Goal: Task Accomplishment & Management: Complete application form

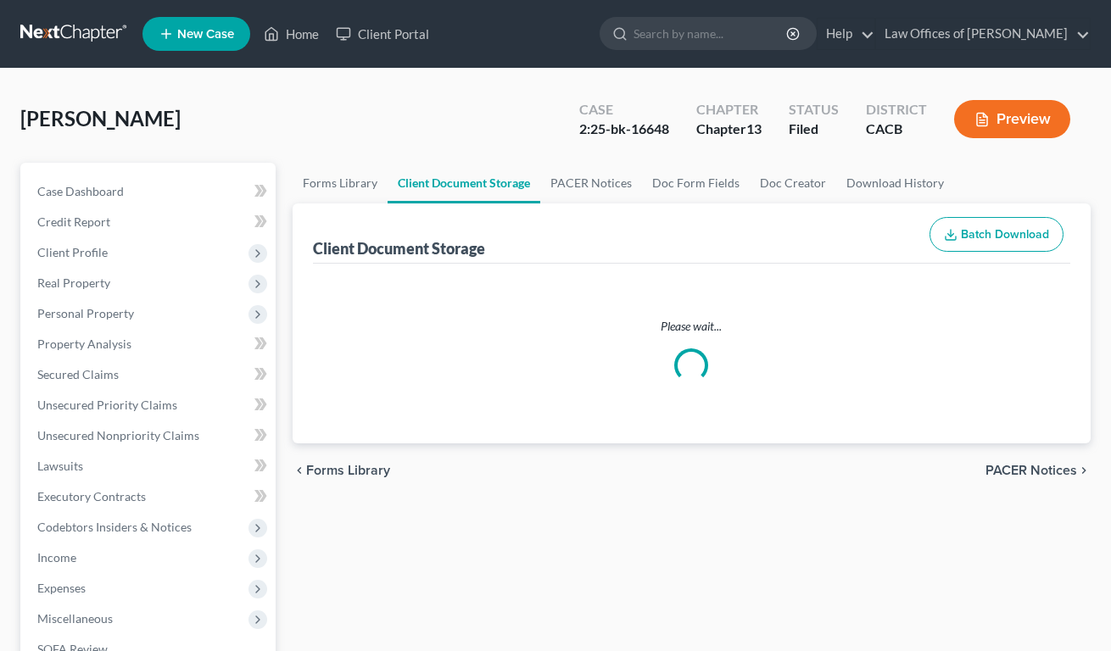
select select "72"
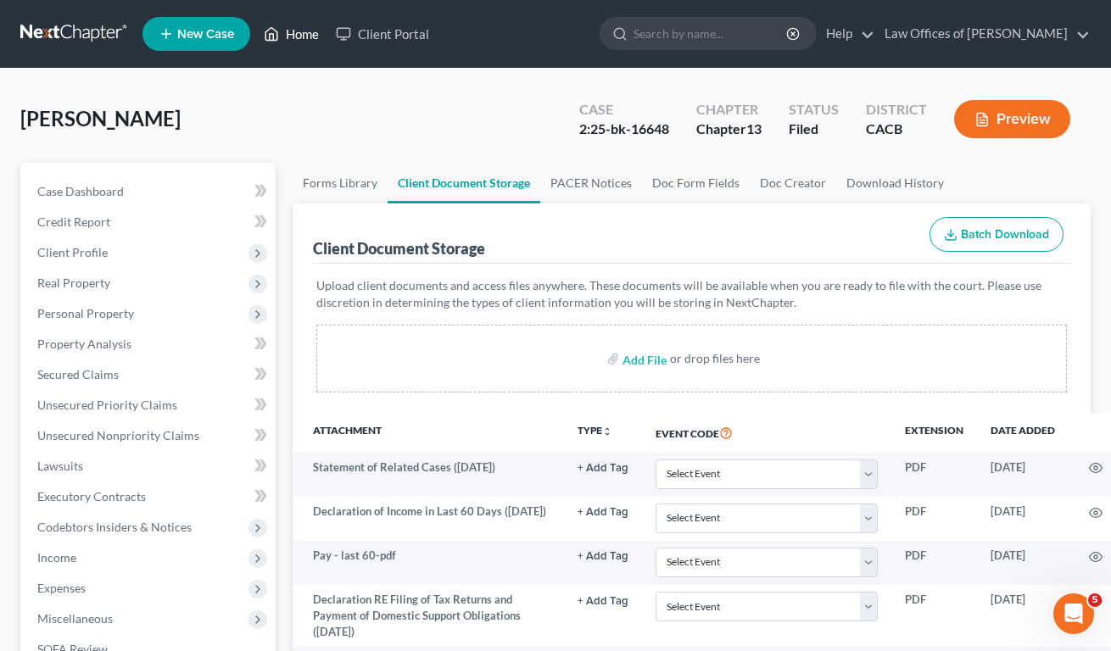
click at [279, 36] on icon at bounding box center [271, 34] width 15 height 20
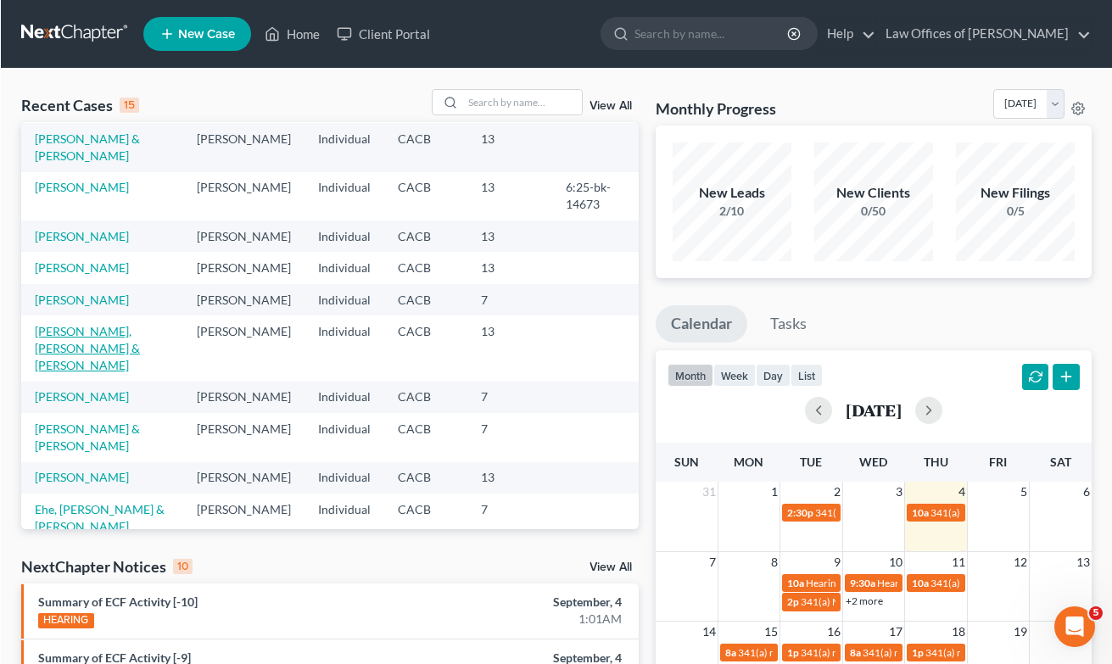
scroll to position [184, 0]
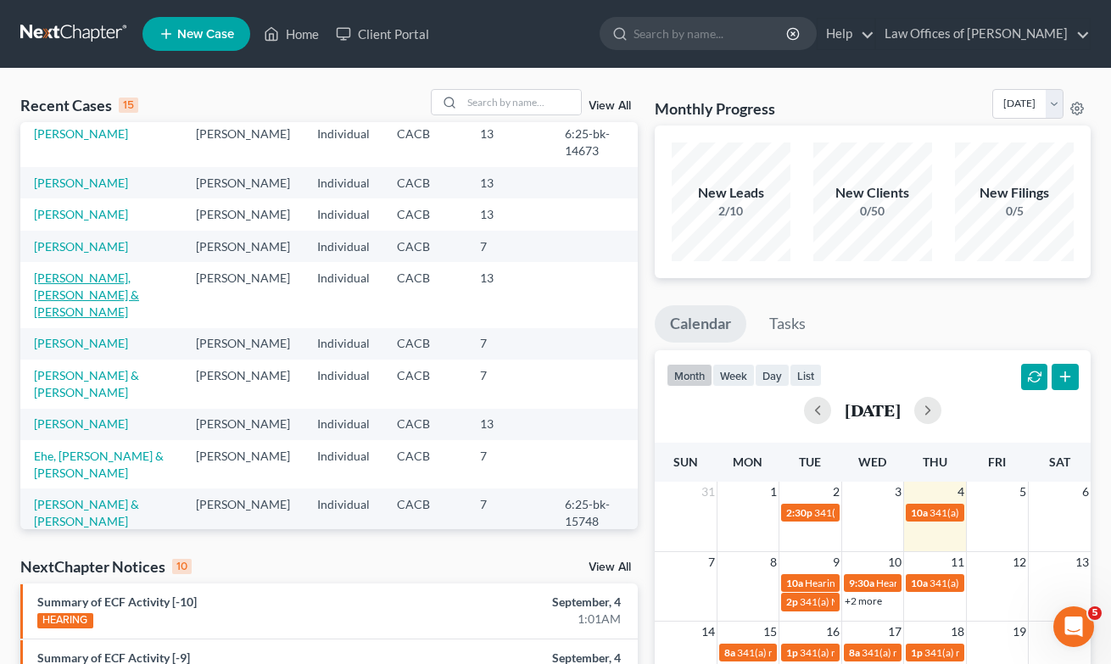
click at [70, 319] on link "[PERSON_NAME], [PERSON_NAME] & [PERSON_NAME]" at bounding box center [86, 295] width 105 height 48
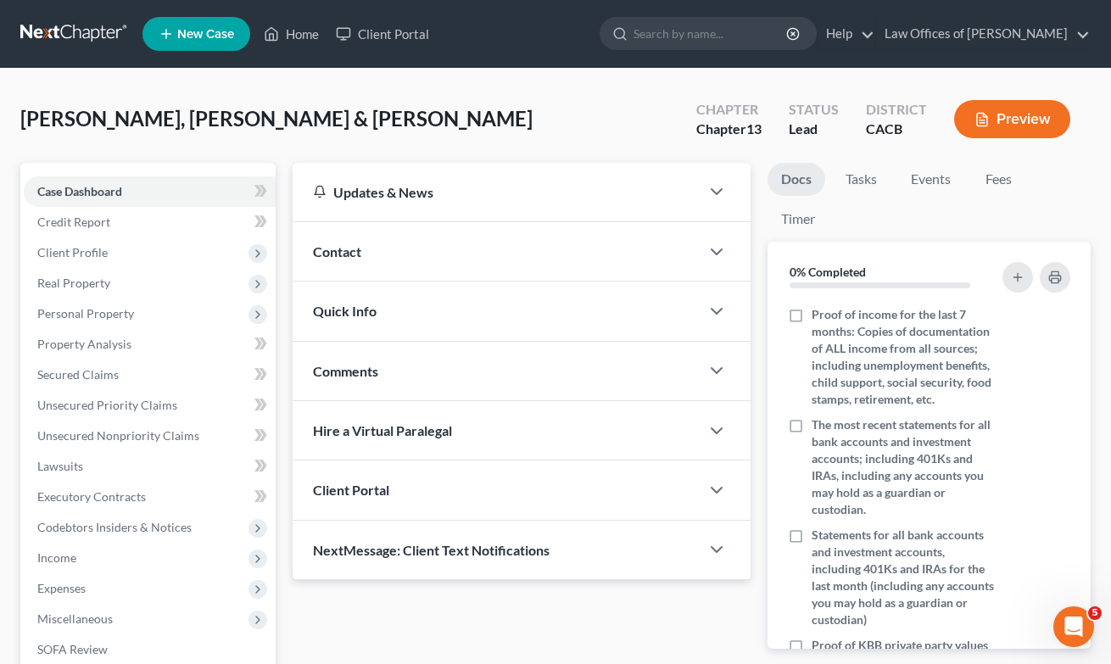
click at [339, 255] on span "Contact" at bounding box center [337, 251] width 48 height 16
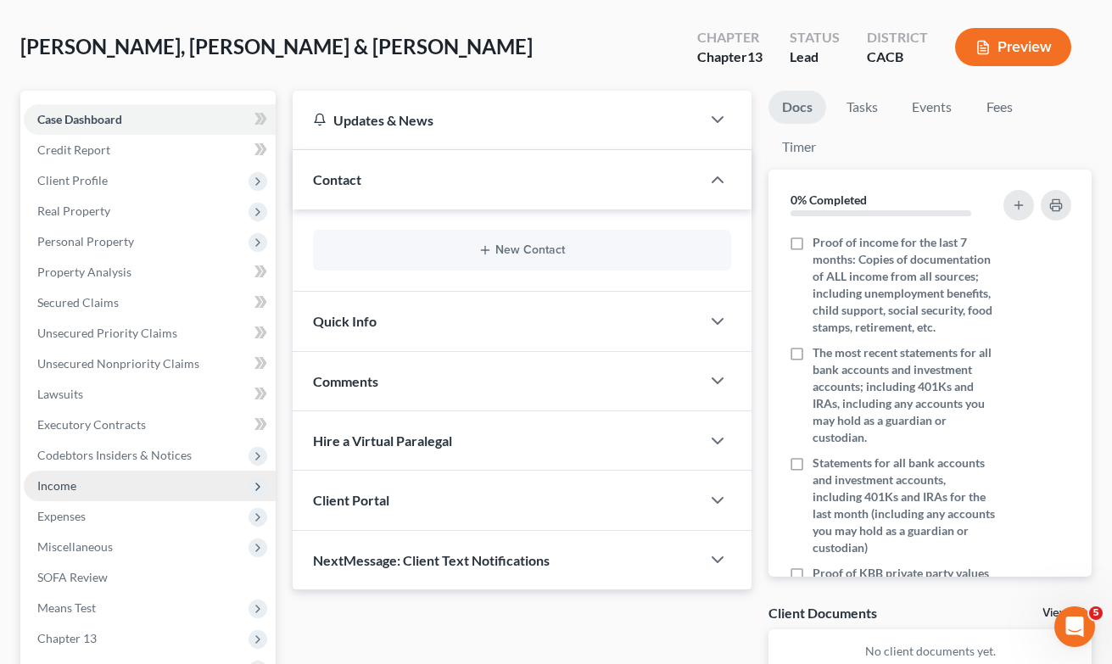
scroll to position [103, 0]
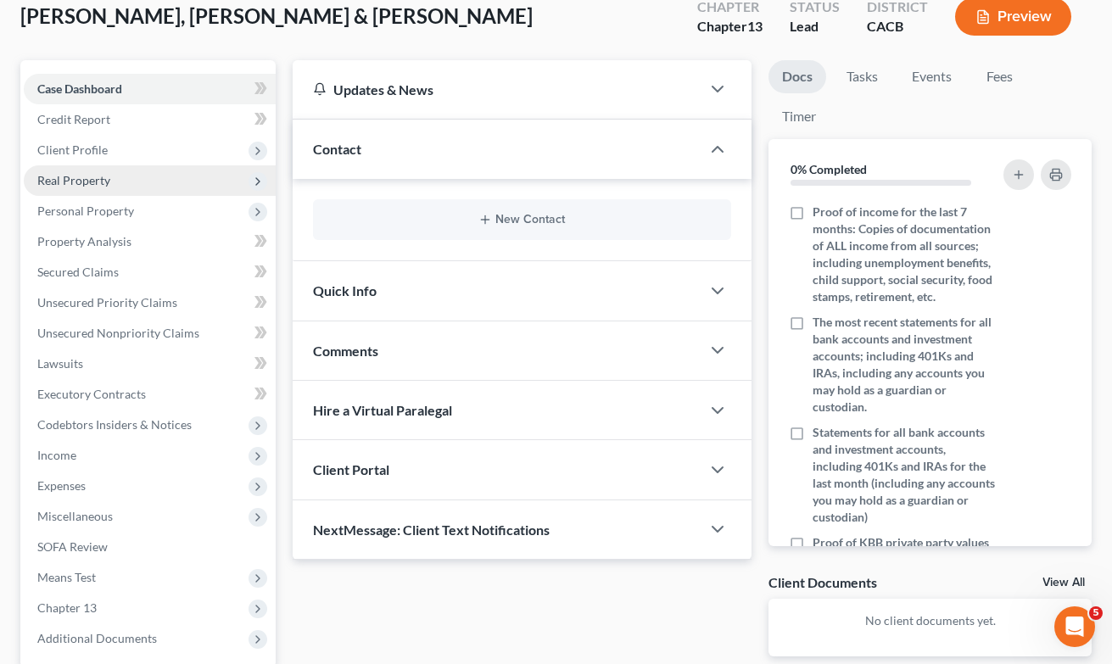
click at [83, 182] on span "Real Property" at bounding box center [73, 180] width 73 height 14
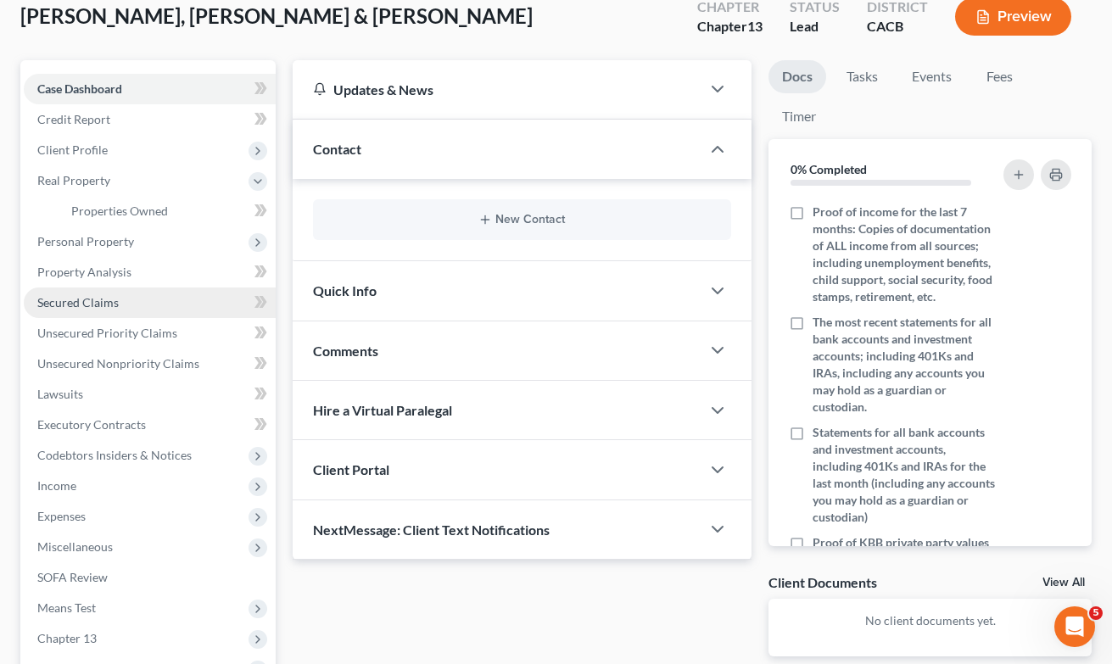
click at [82, 308] on span "Secured Claims" at bounding box center [77, 302] width 81 height 14
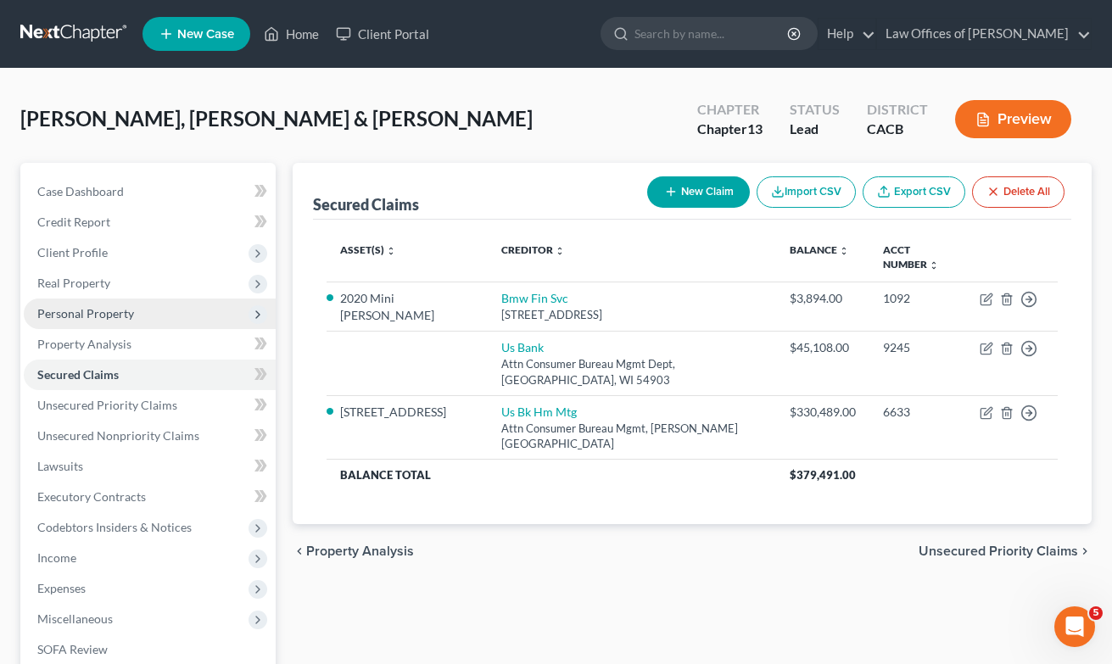
click at [89, 314] on span "Personal Property" at bounding box center [85, 313] width 97 height 14
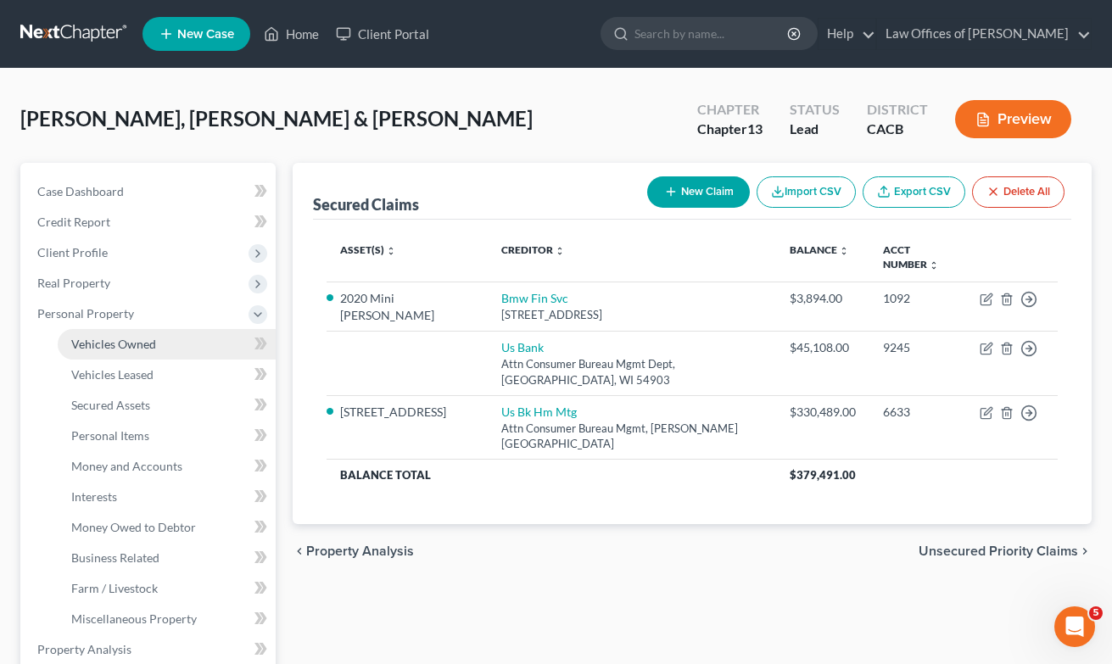
click at [95, 349] on span "Vehicles Owned" at bounding box center [113, 344] width 85 height 14
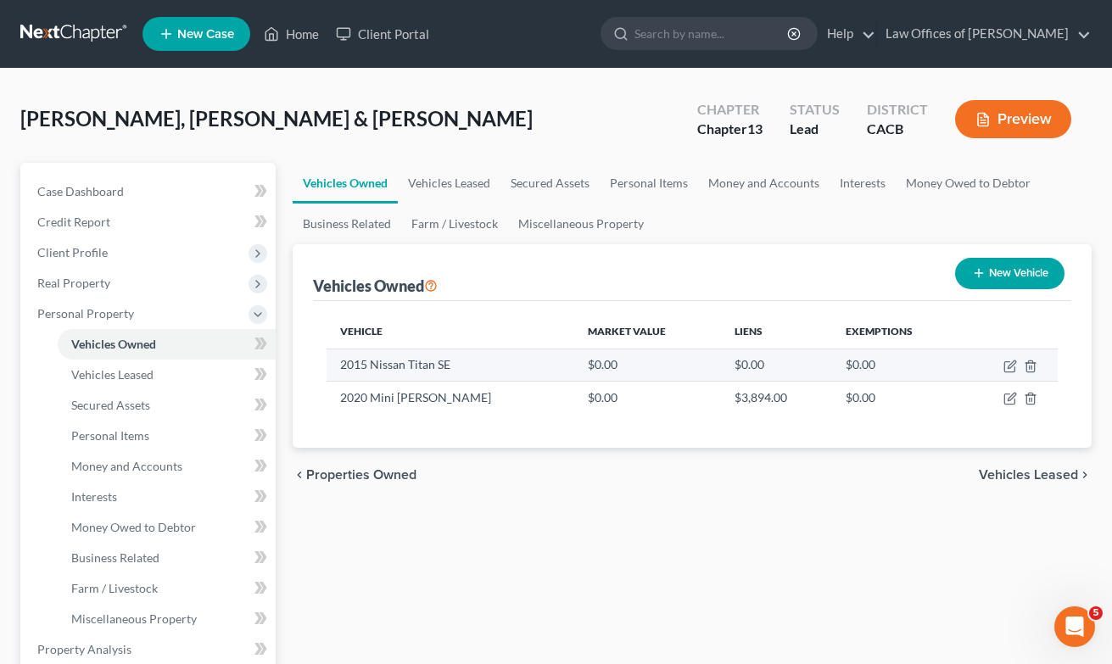
click at [356, 365] on td "2015 Nissan Titan SE" at bounding box center [451, 365] width 249 height 32
click at [1010, 366] on icon "button" at bounding box center [1010, 367] width 14 height 14
select select "0"
select select "11"
select select "2"
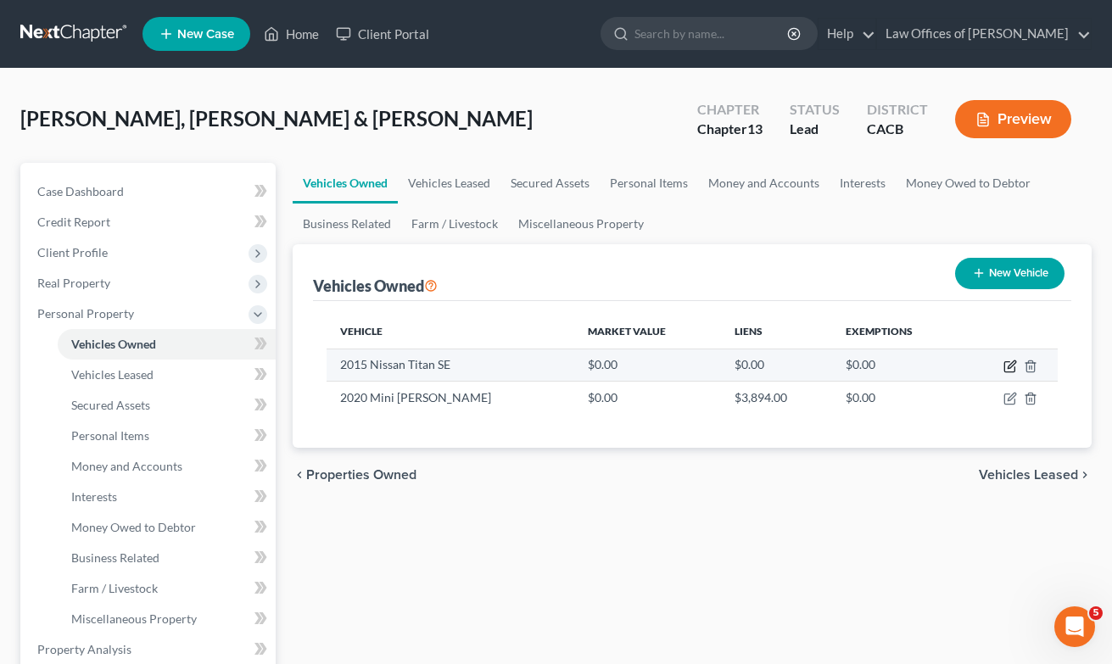
select select "2"
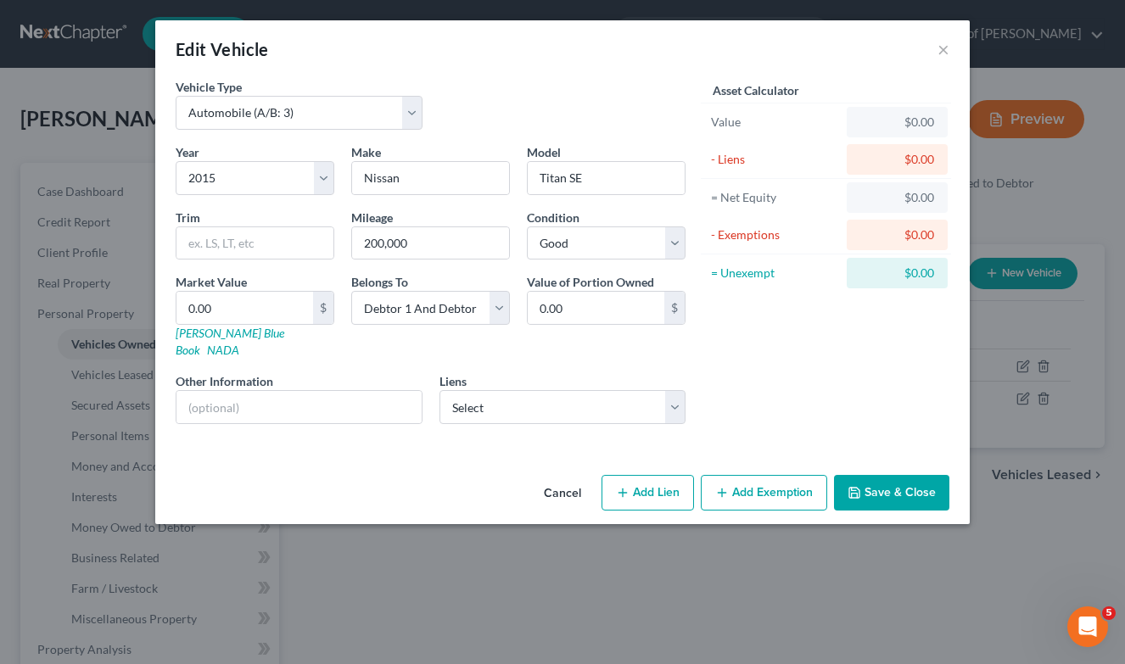
click at [888, 480] on button "Save & Close" at bounding box center [891, 493] width 115 height 36
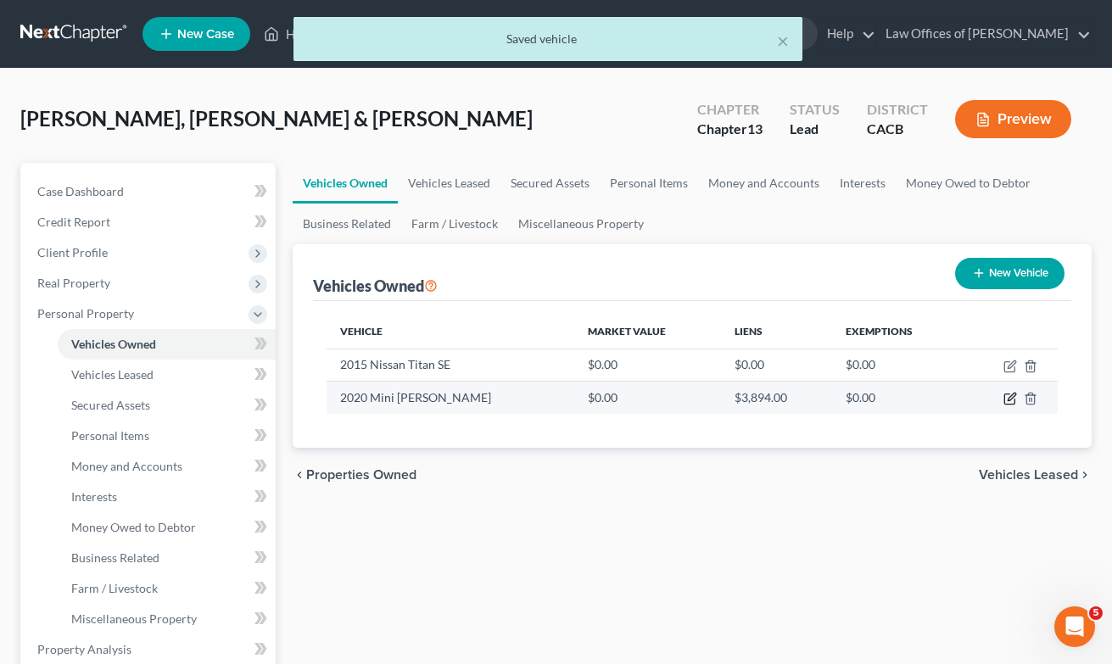
click at [1011, 400] on icon "button" at bounding box center [1012, 398] width 8 height 8
select select "0"
select select "6"
select select "2"
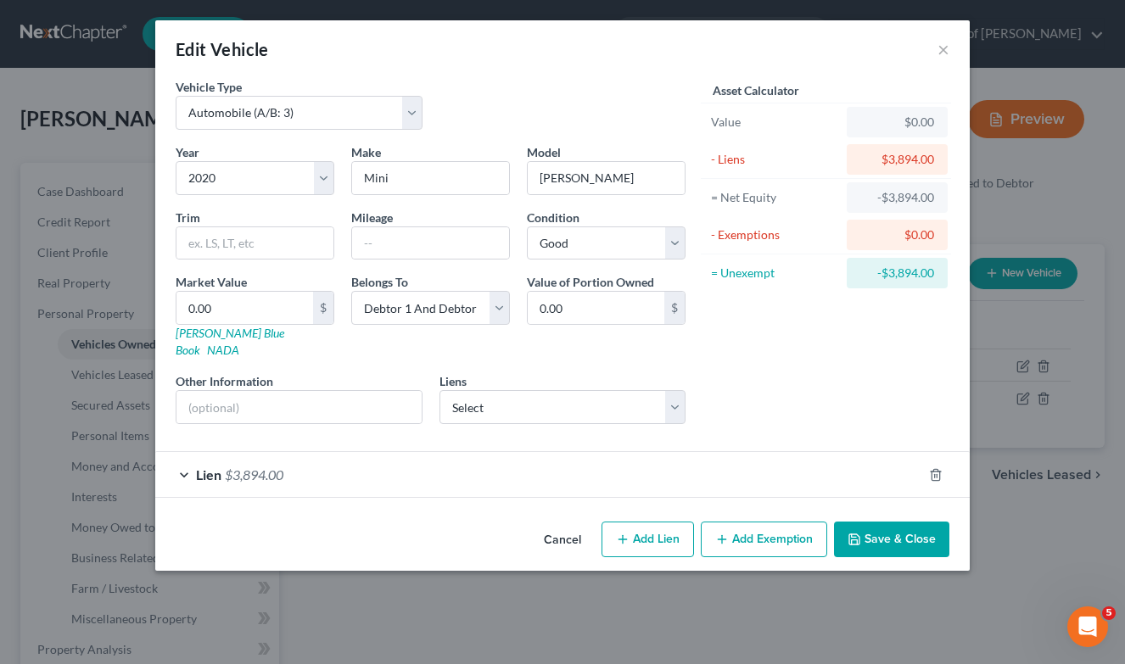
click at [919, 545] on div "Cancel Add Lien Add Lease Add Exemption Save & Close" at bounding box center [562, 543] width 814 height 56
click at [899, 526] on button "Save & Close" at bounding box center [891, 540] width 115 height 36
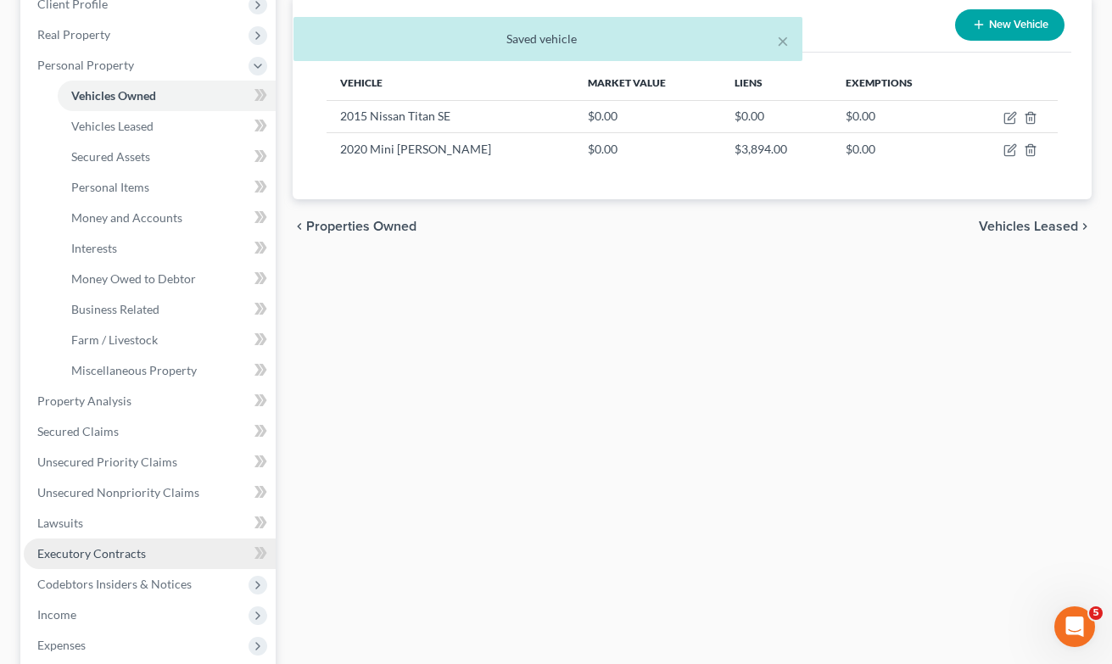
scroll to position [286, 0]
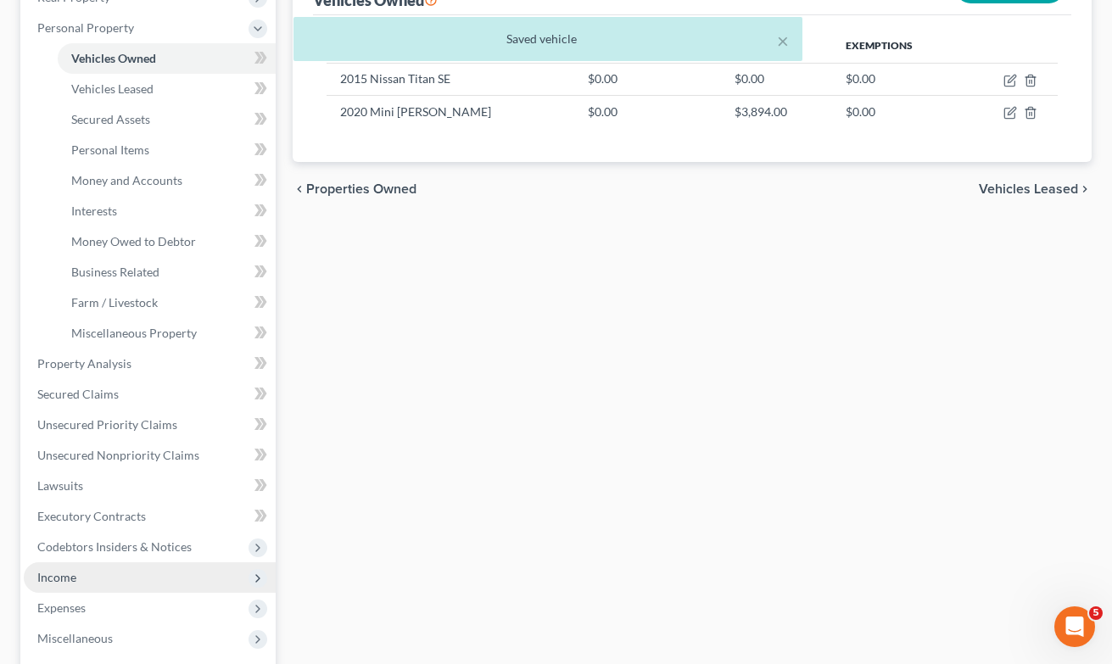
click at [67, 584] on span "Income" at bounding box center [150, 577] width 252 height 31
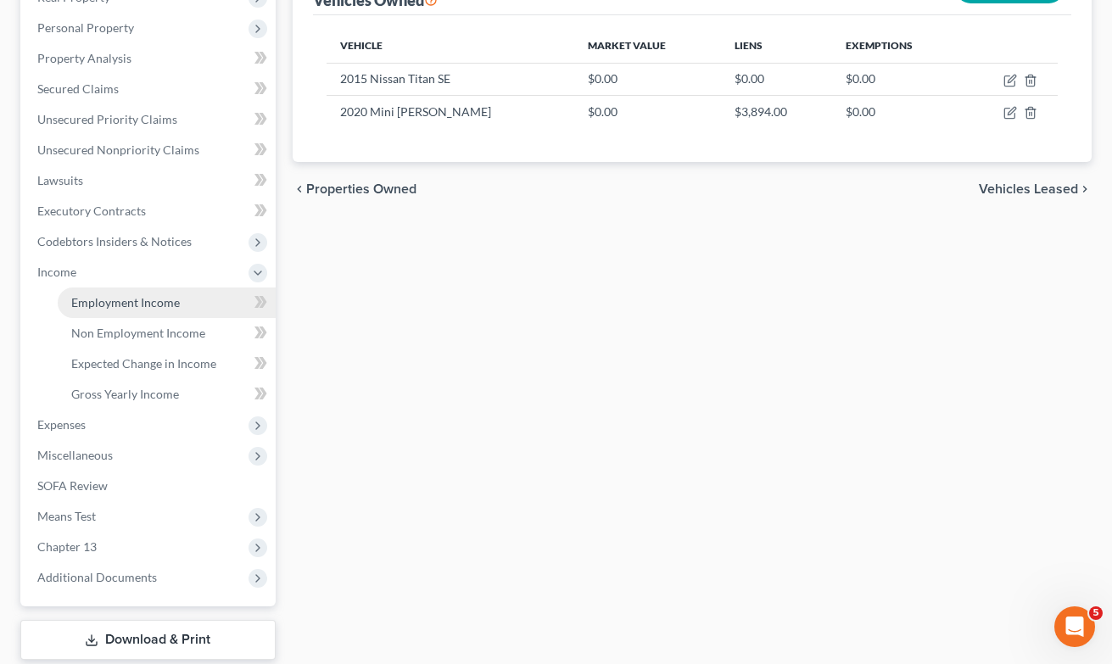
click at [108, 308] on span "Employment Income" at bounding box center [125, 302] width 109 height 14
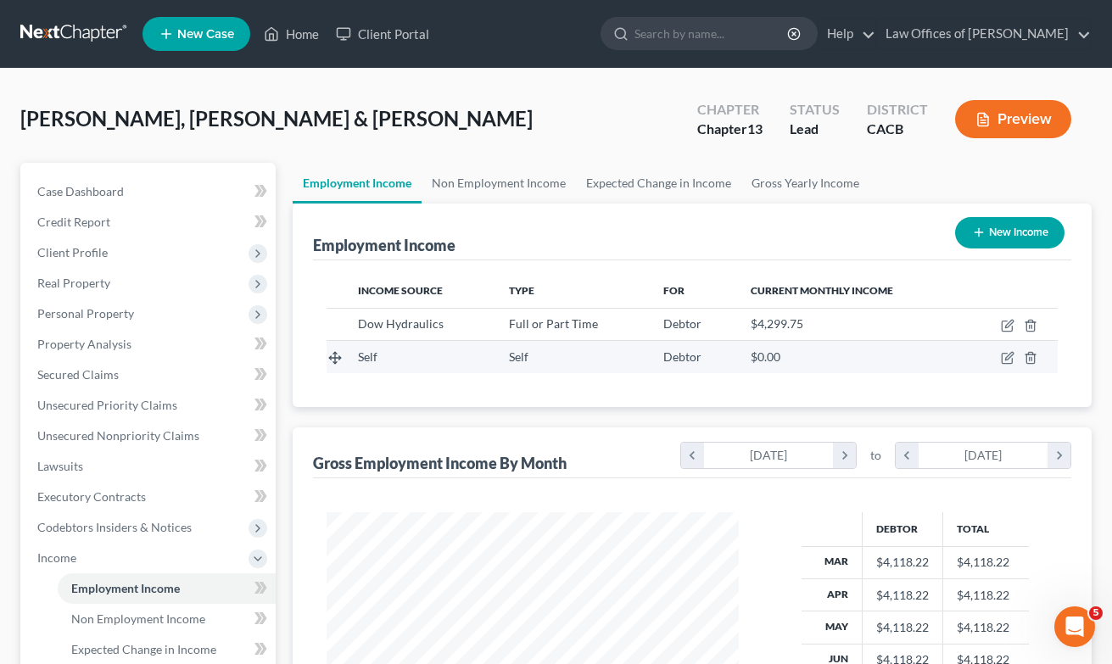
scroll to position [304, 447]
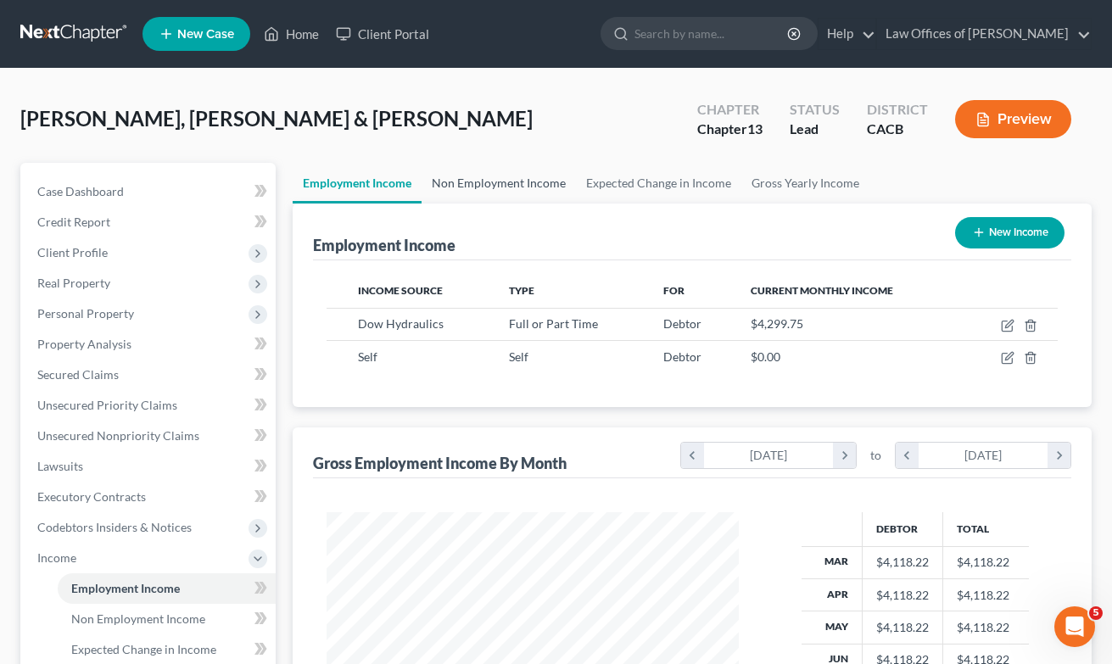
click at [502, 184] on link "Non Employment Income" at bounding box center [499, 183] width 154 height 41
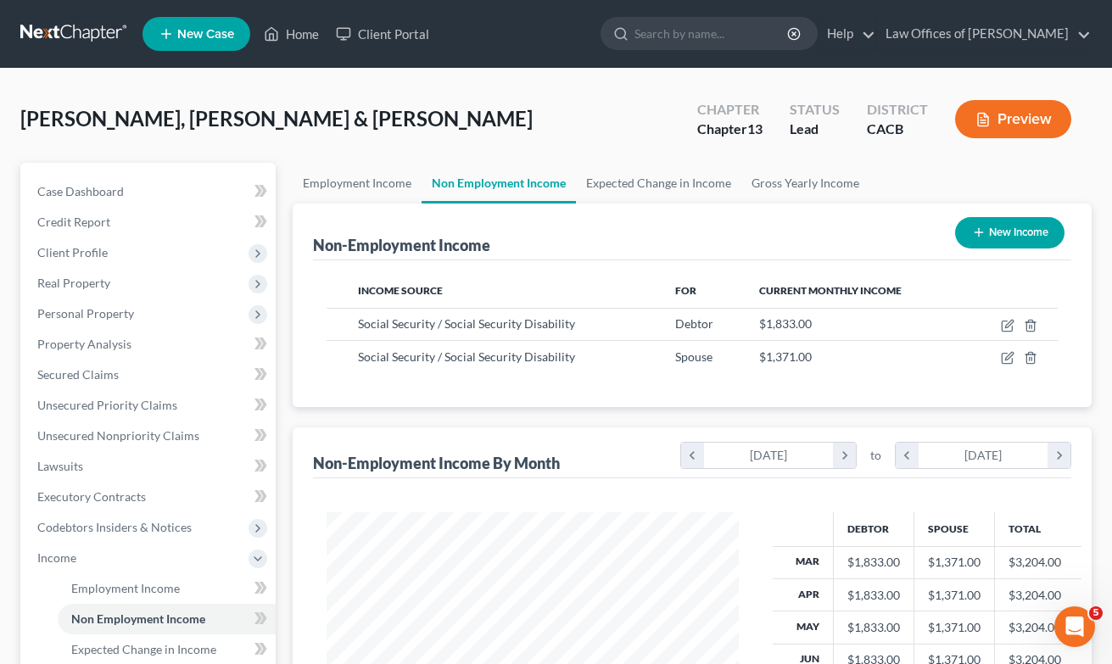
scroll to position [304, 447]
click at [287, 38] on link "Home" at bounding box center [291, 34] width 72 height 31
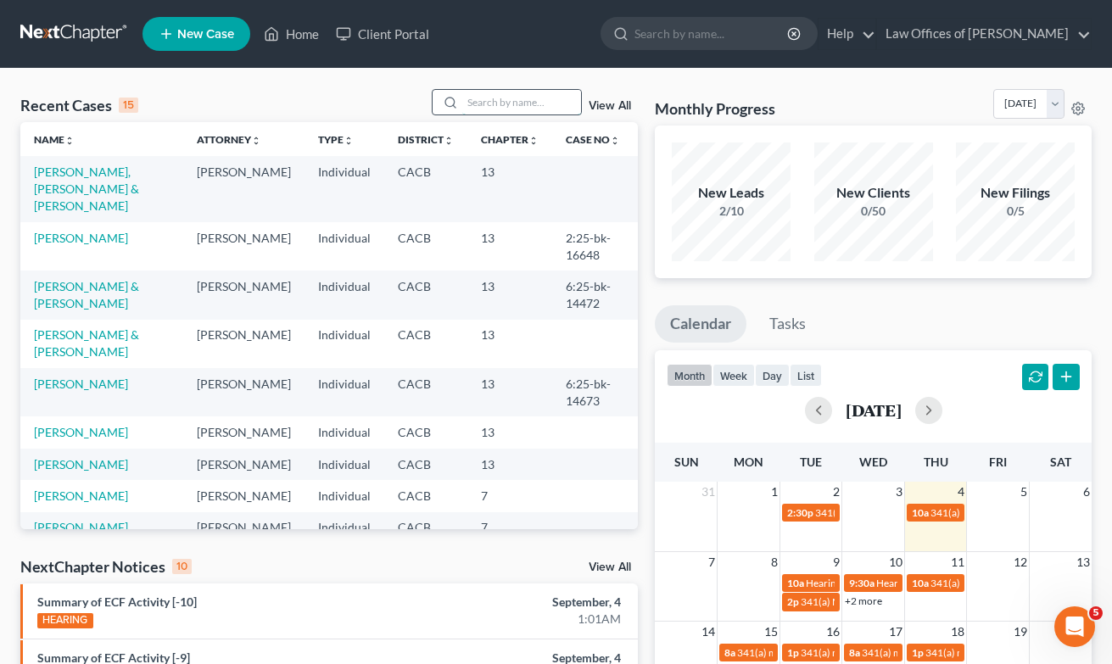
click at [483, 98] on input "search" at bounding box center [521, 102] width 119 height 25
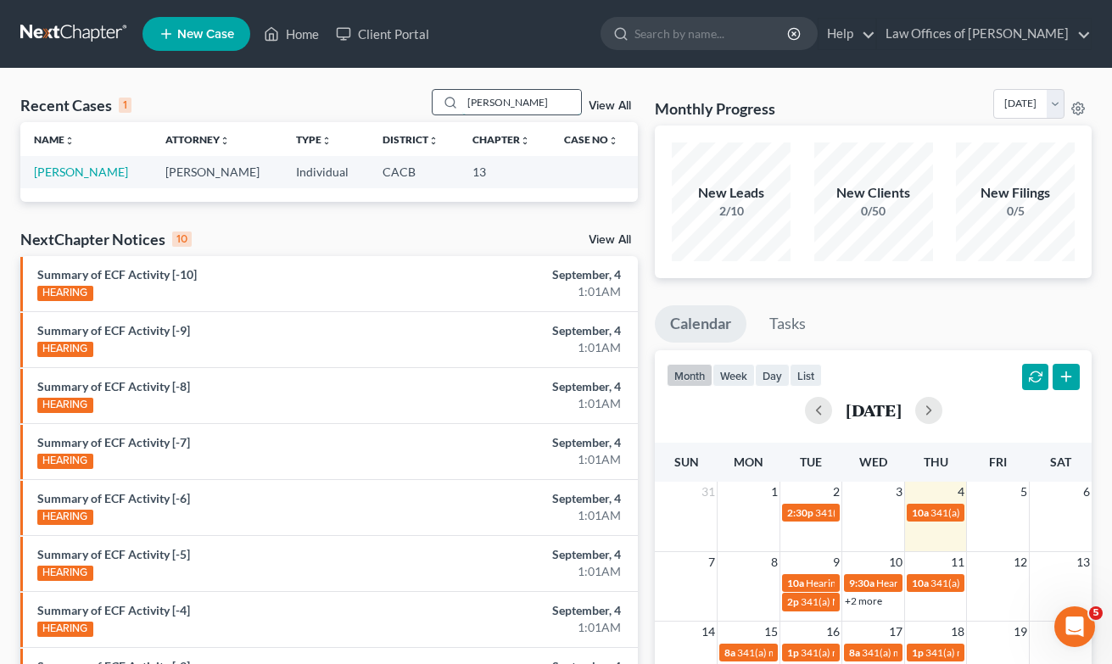
type input "[PERSON_NAME]"
drag, startPoint x: 483, startPoint y: 98, endPoint x: 65, endPoint y: 173, distance: 424.9
click at [65, 173] on link "[PERSON_NAME]" at bounding box center [81, 172] width 94 height 14
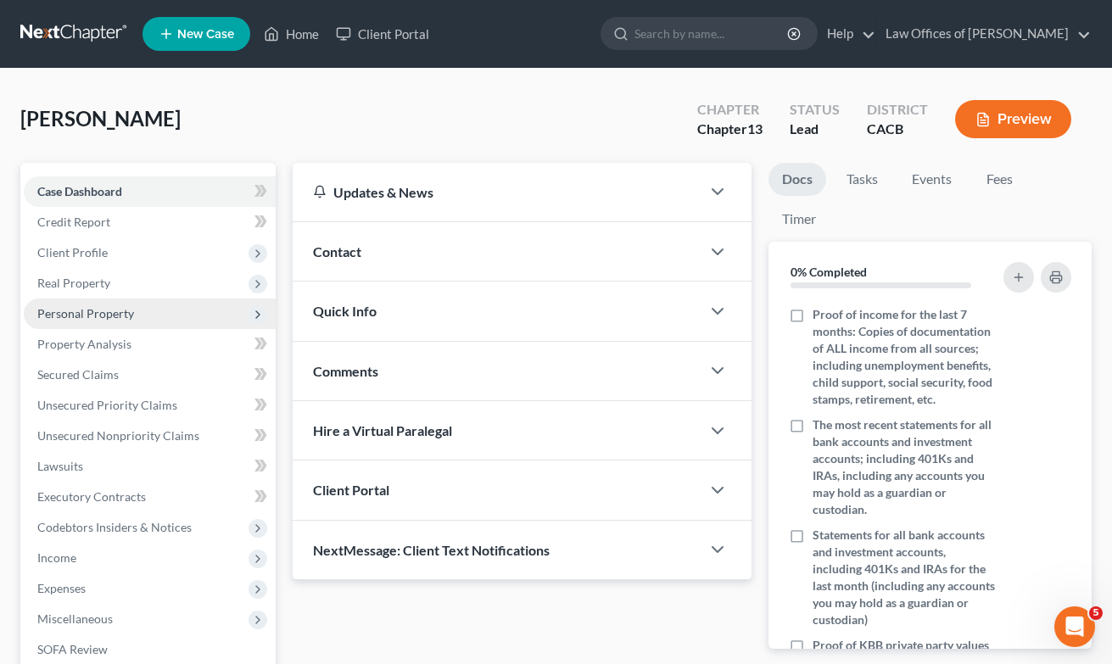
scroll to position [3, 0]
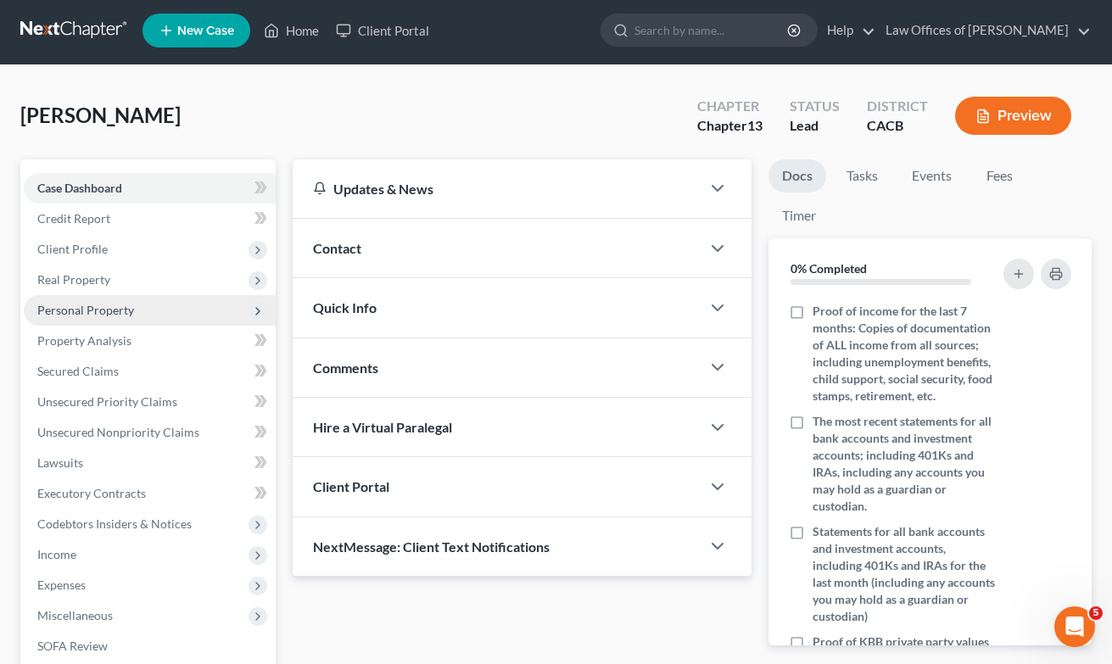
click at [99, 315] on span "Personal Property" at bounding box center [85, 310] width 97 height 14
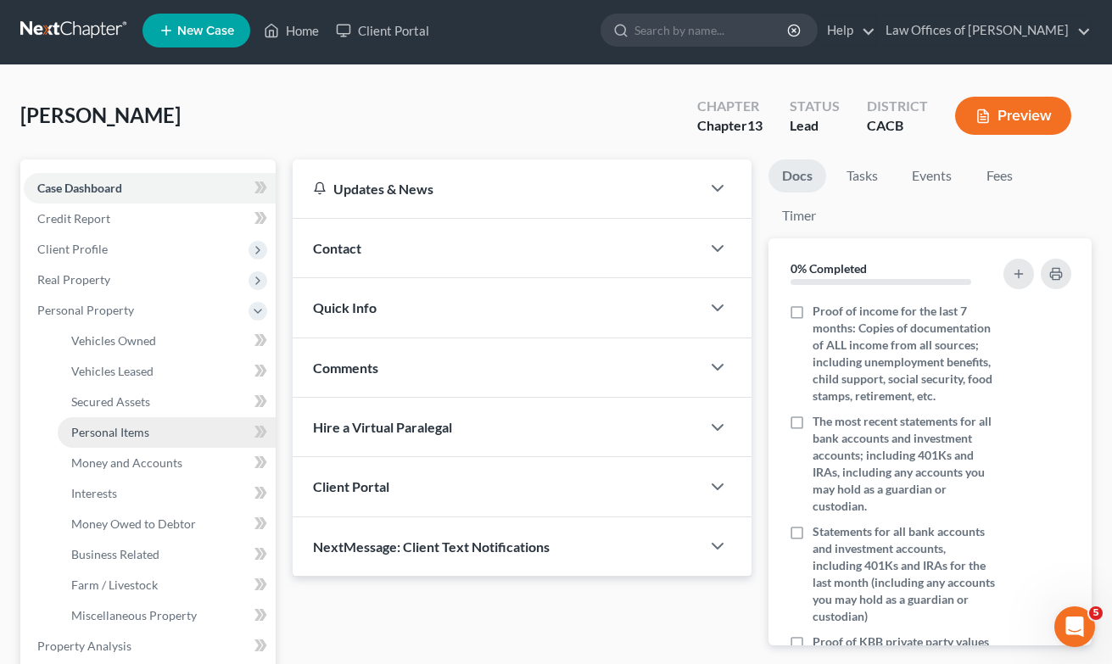
click at [87, 421] on link "Personal Items" at bounding box center [167, 432] width 218 height 31
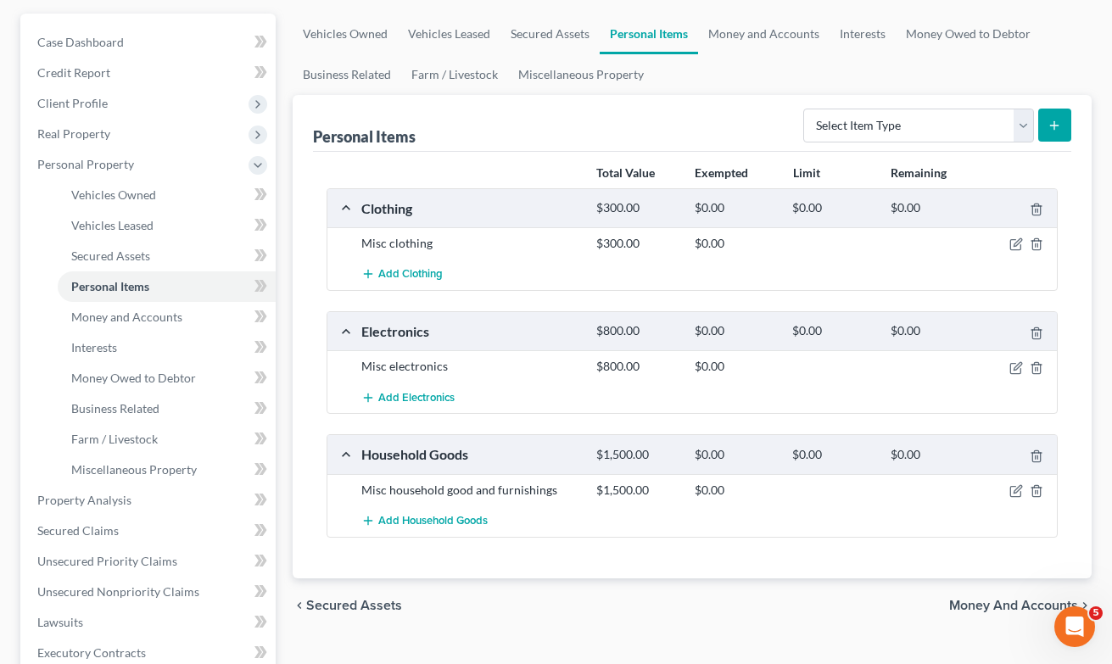
scroll to position [115, 0]
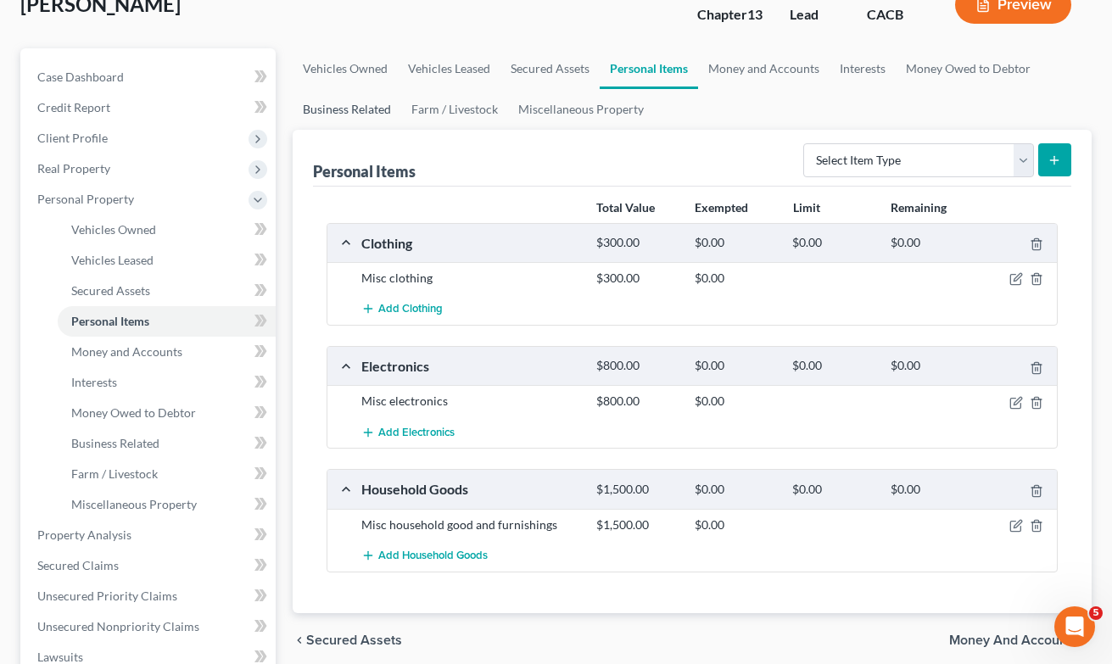
click at [364, 104] on link "Business Related" at bounding box center [347, 109] width 109 height 41
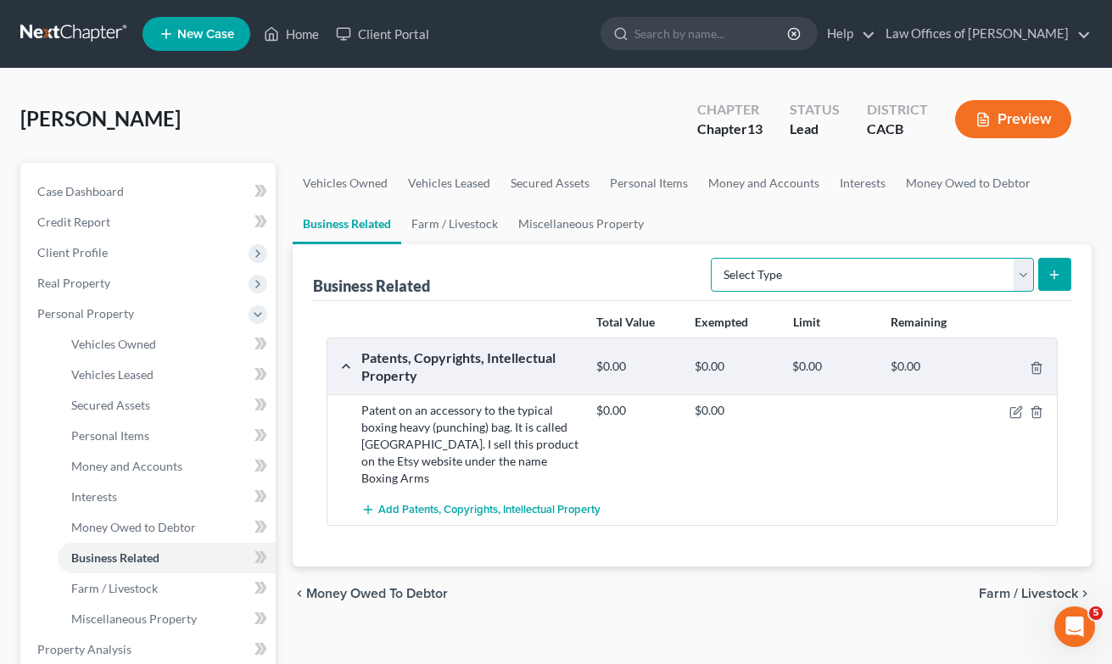
select select "inventory"
click at [1059, 285] on button "submit" at bounding box center [1054, 274] width 33 height 33
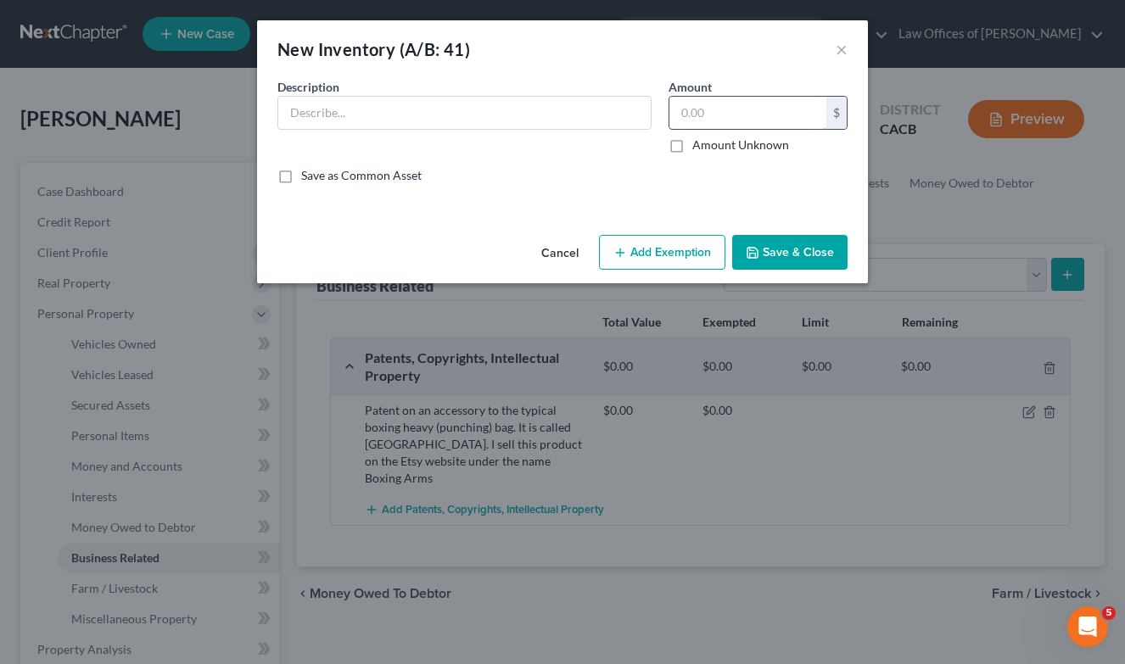
click at [721, 103] on input "text" at bounding box center [747, 113] width 157 height 32
type input "39.99"
click at [504, 131] on div "Description *" at bounding box center [464, 115] width 391 height 75
click at [411, 133] on div "Description *" at bounding box center [464, 115] width 391 height 75
click at [395, 123] on input "text" at bounding box center [464, 113] width 372 height 32
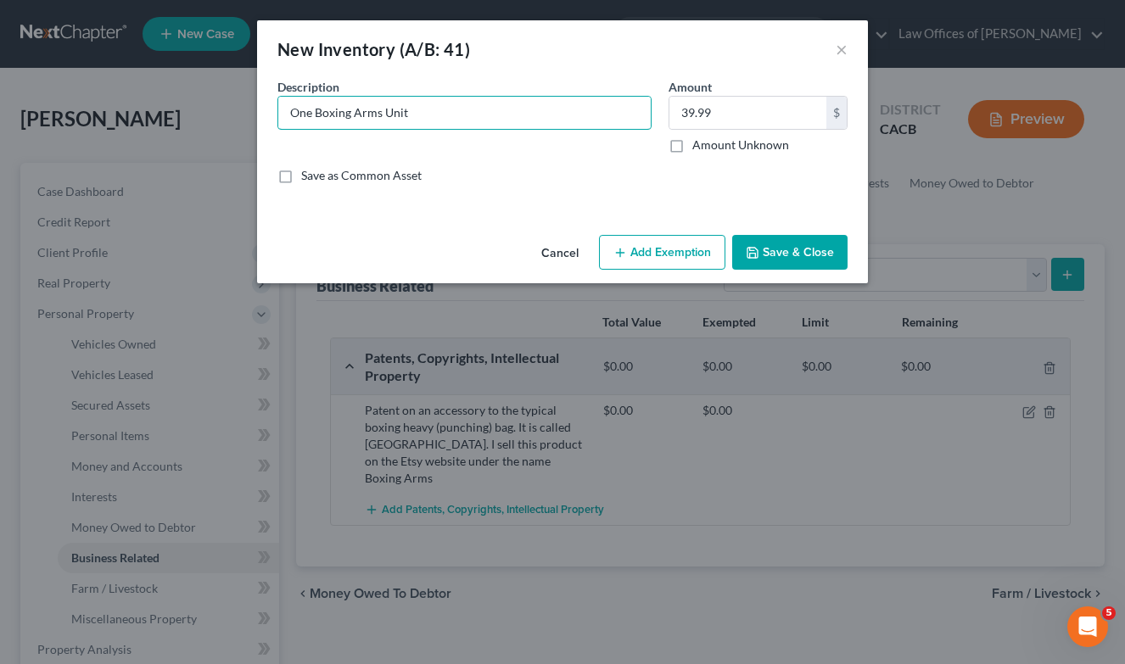
type input "One Boxing Arms Unit"
click at [782, 260] on button "Save & Close" at bounding box center [789, 253] width 115 height 36
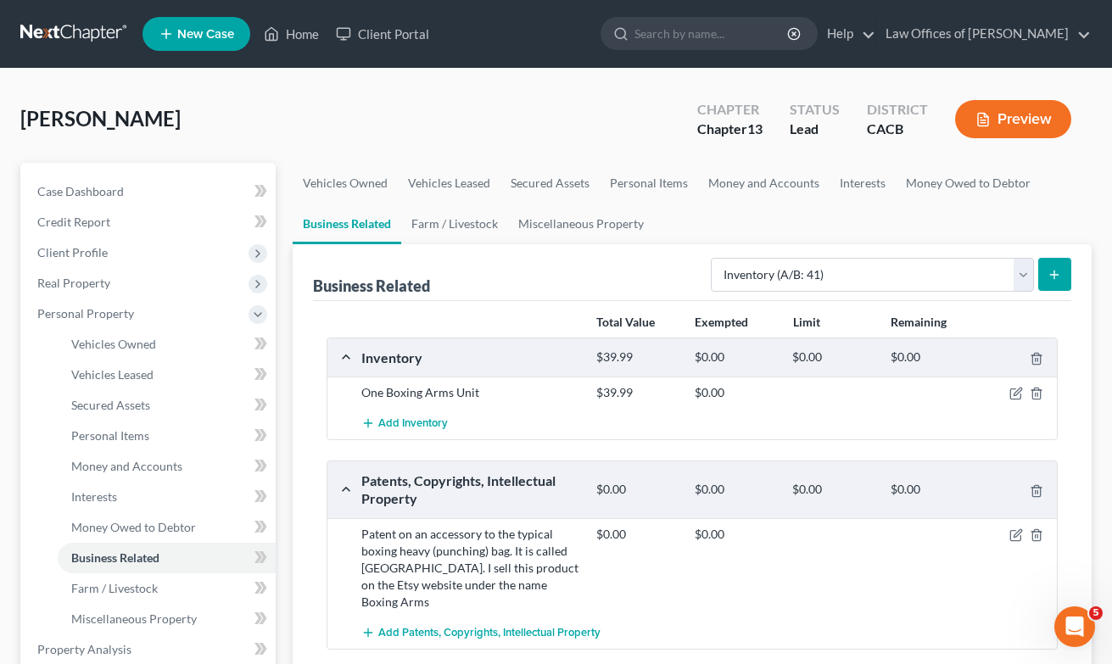
scroll to position [485, 0]
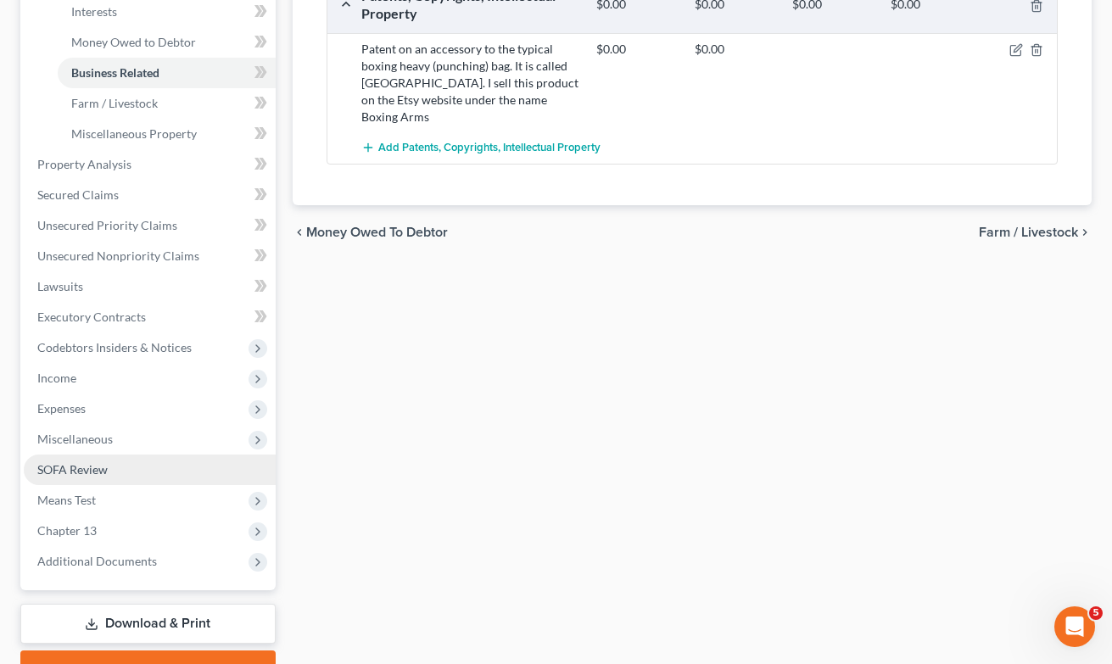
click at [78, 469] on span "SOFA Review" at bounding box center [72, 469] width 70 height 14
